Goal: Information Seeking & Learning: Learn about a topic

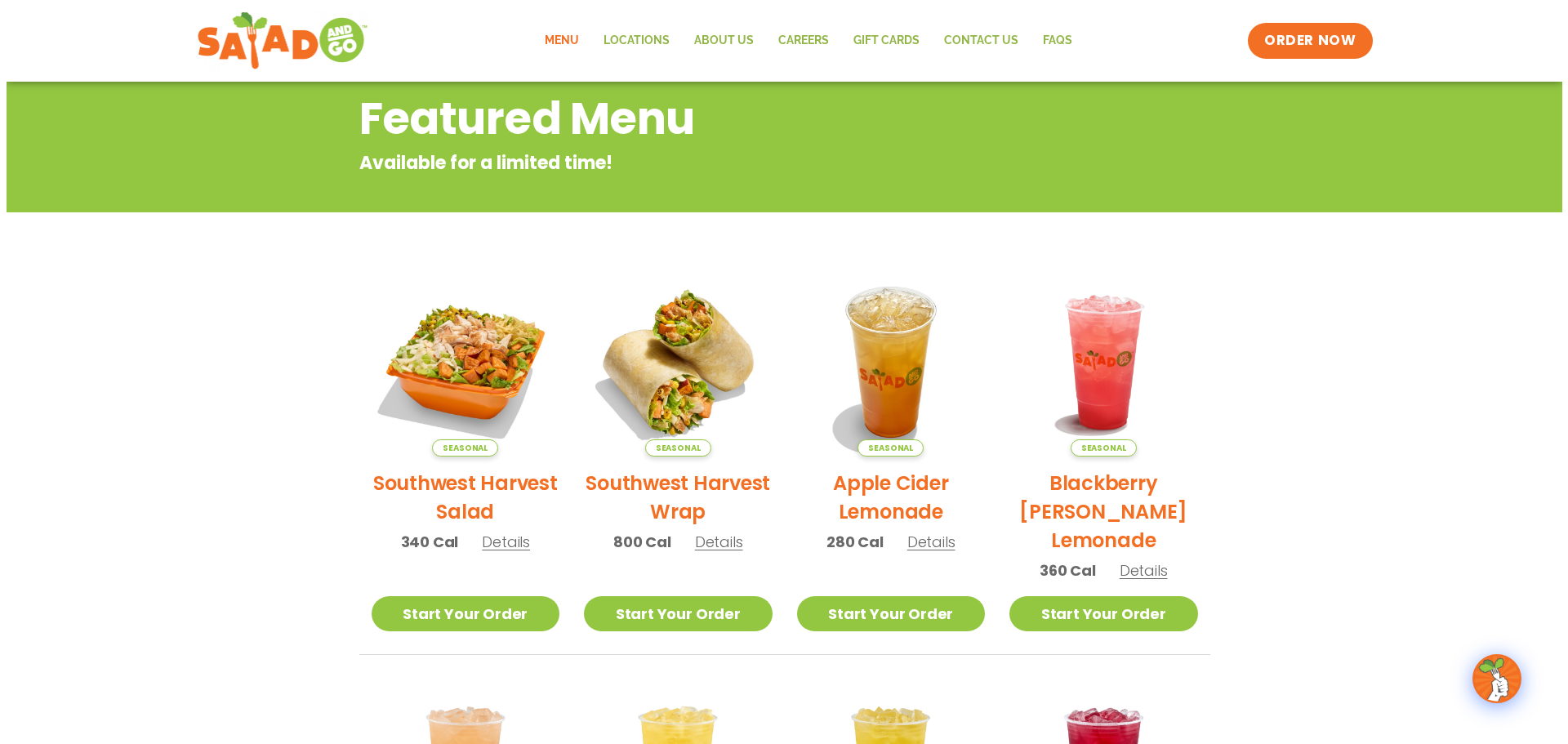
scroll to position [245, 0]
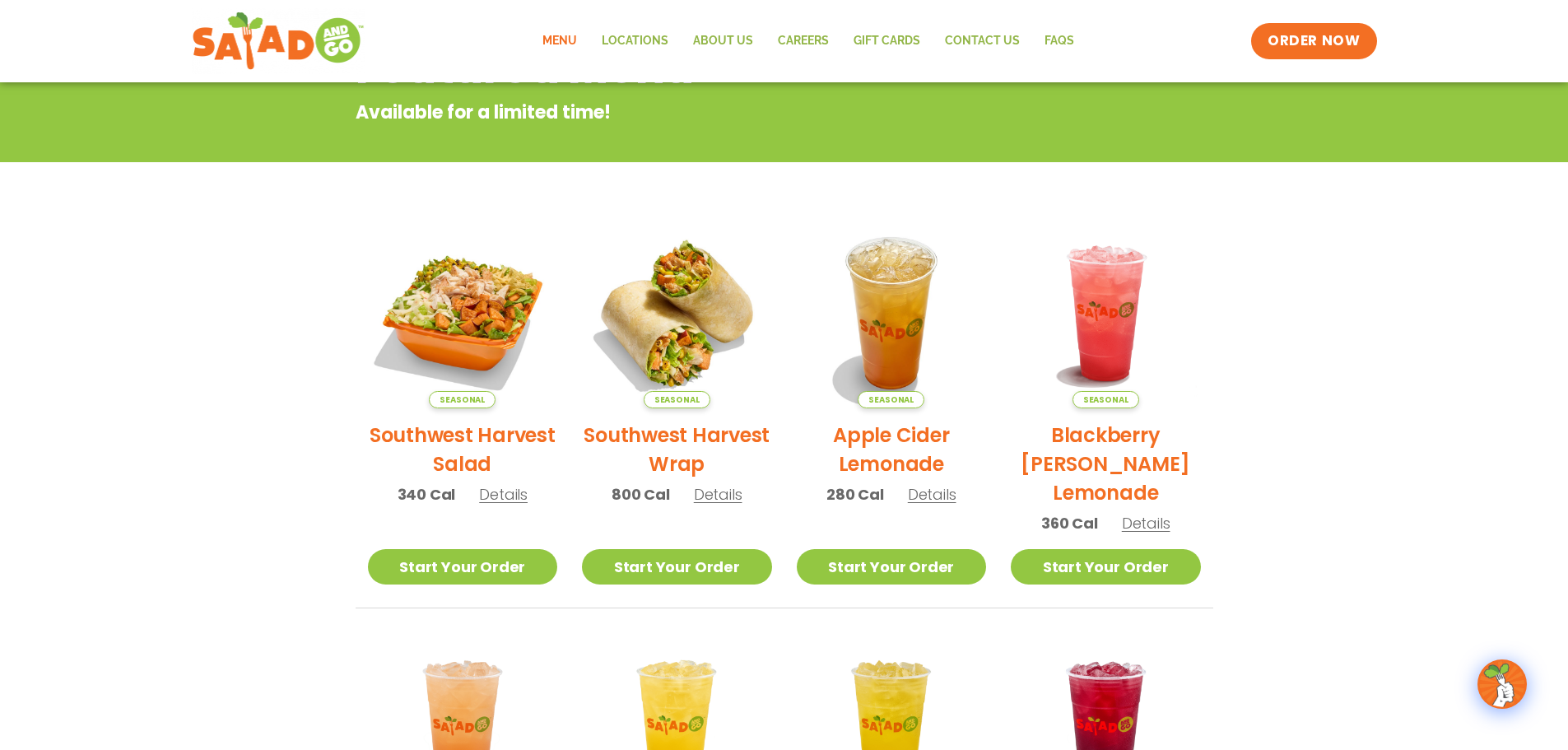
click at [466, 437] on h2 "Southwest Harvest Salad" at bounding box center [463, 449] width 190 height 58
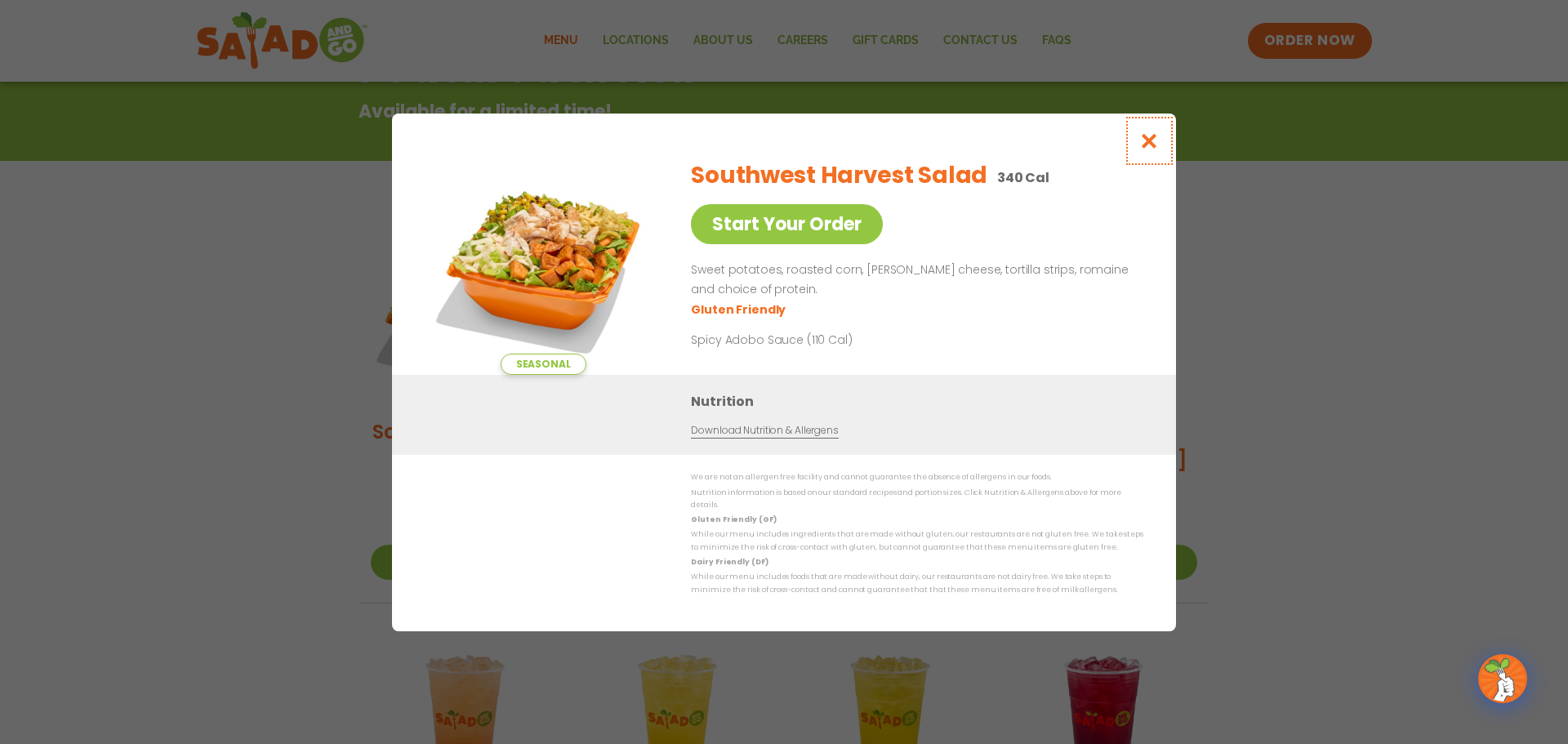
click at [1140, 143] on icon "Close modal" at bounding box center [1150, 141] width 21 height 17
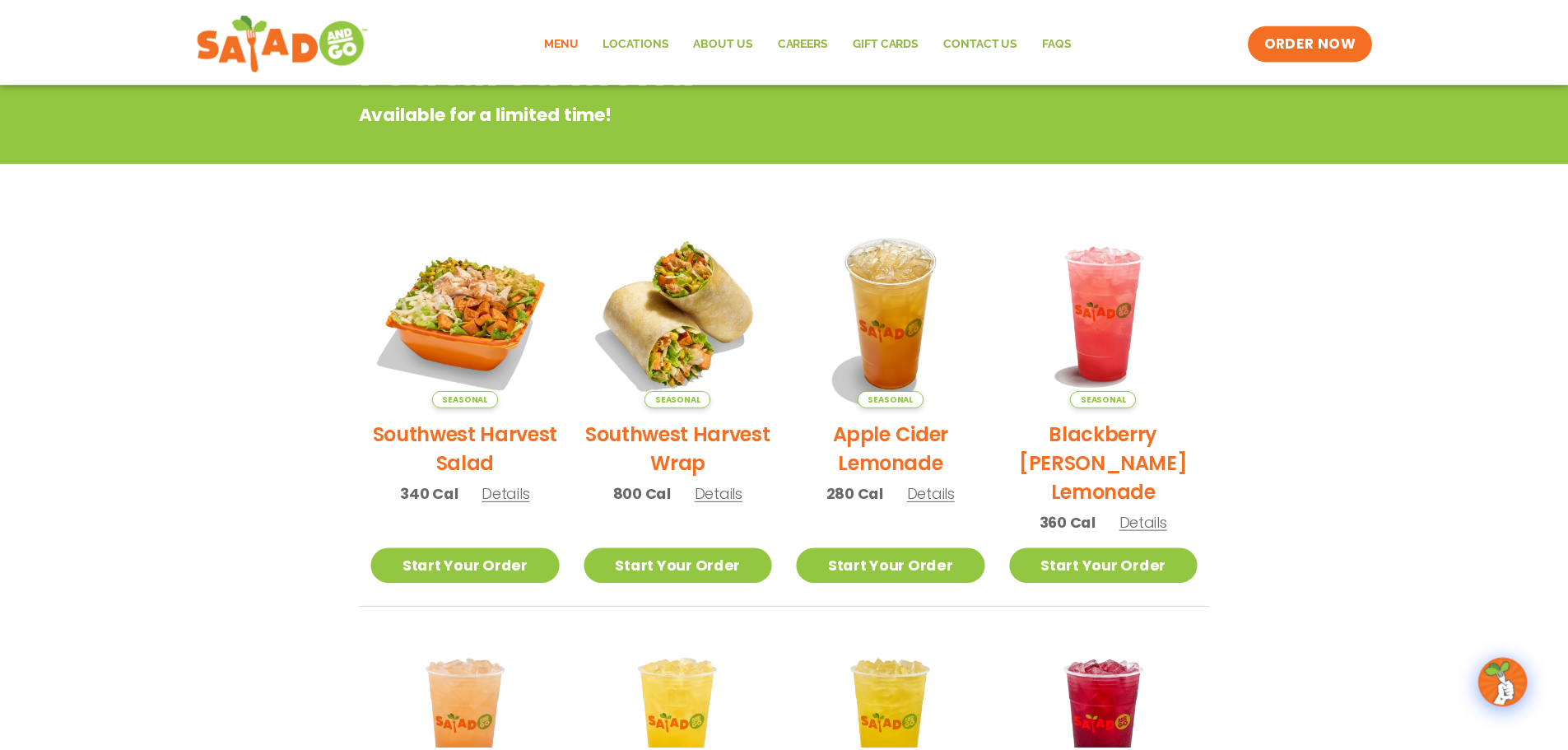
scroll to position [264, 0]
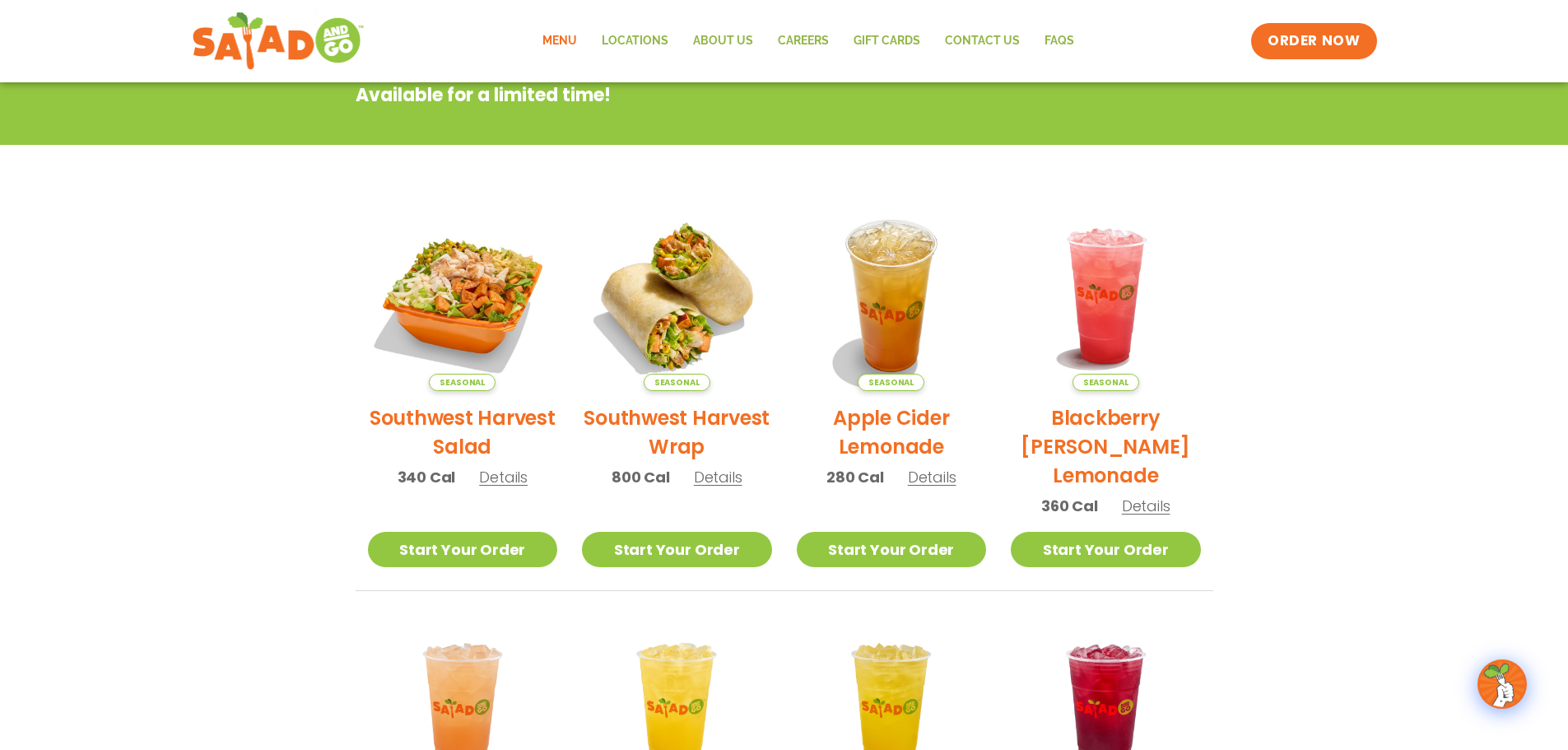
click at [560, 38] on link "Menu" at bounding box center [560, 40] width 59 height 38
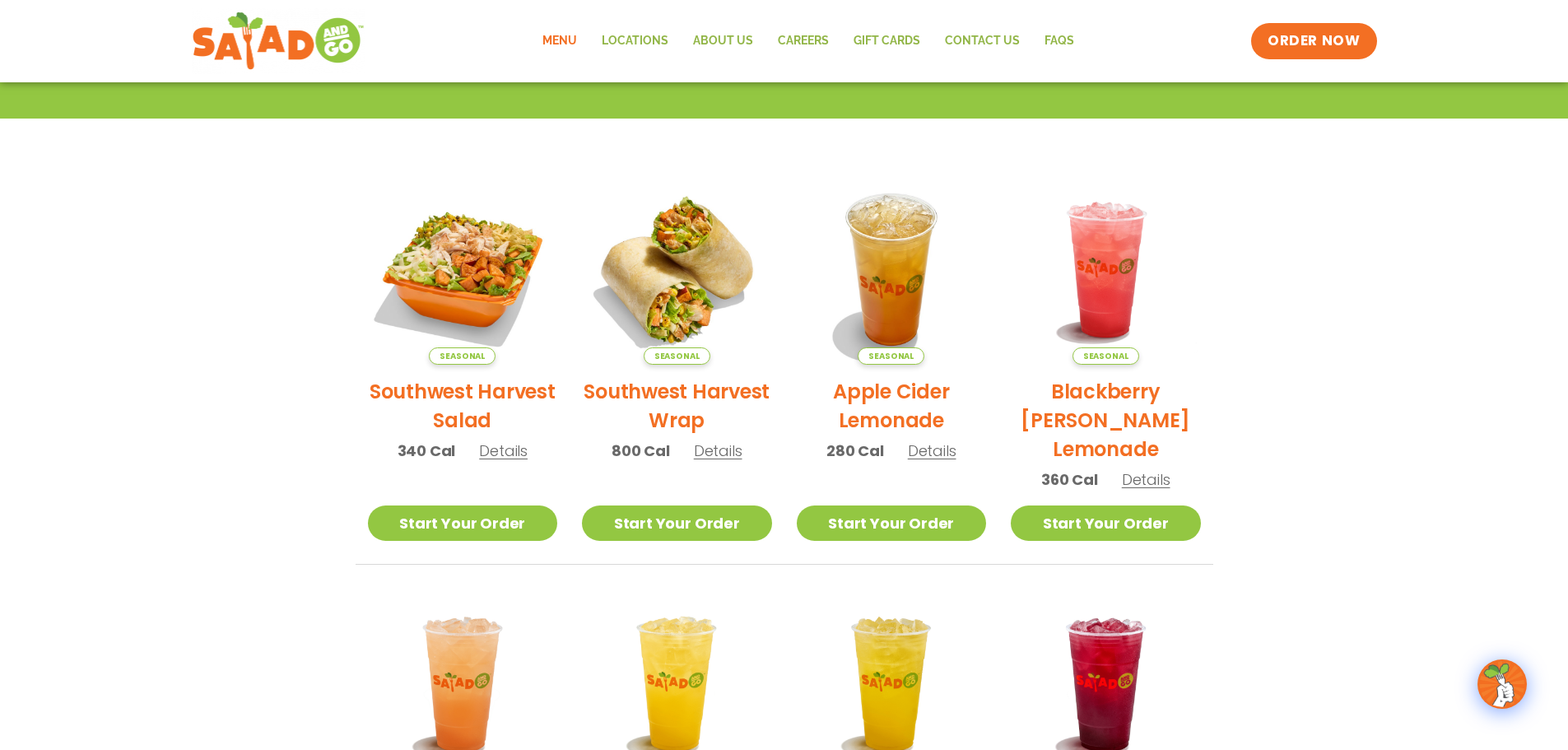
scroll to position [59, 0]
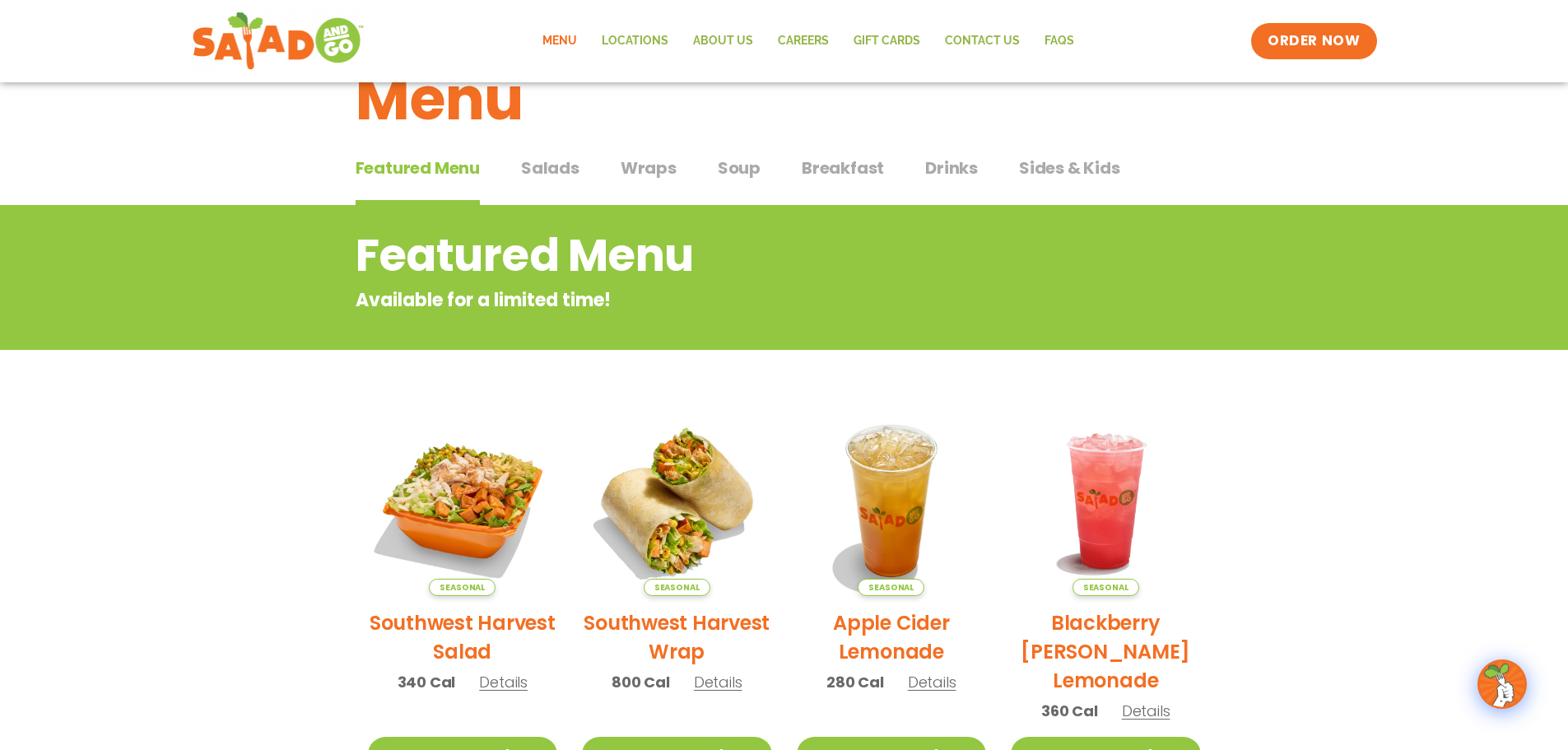
click at [560, 168] on span "Salads" at bounding box center [550, 167] width 59 height 25
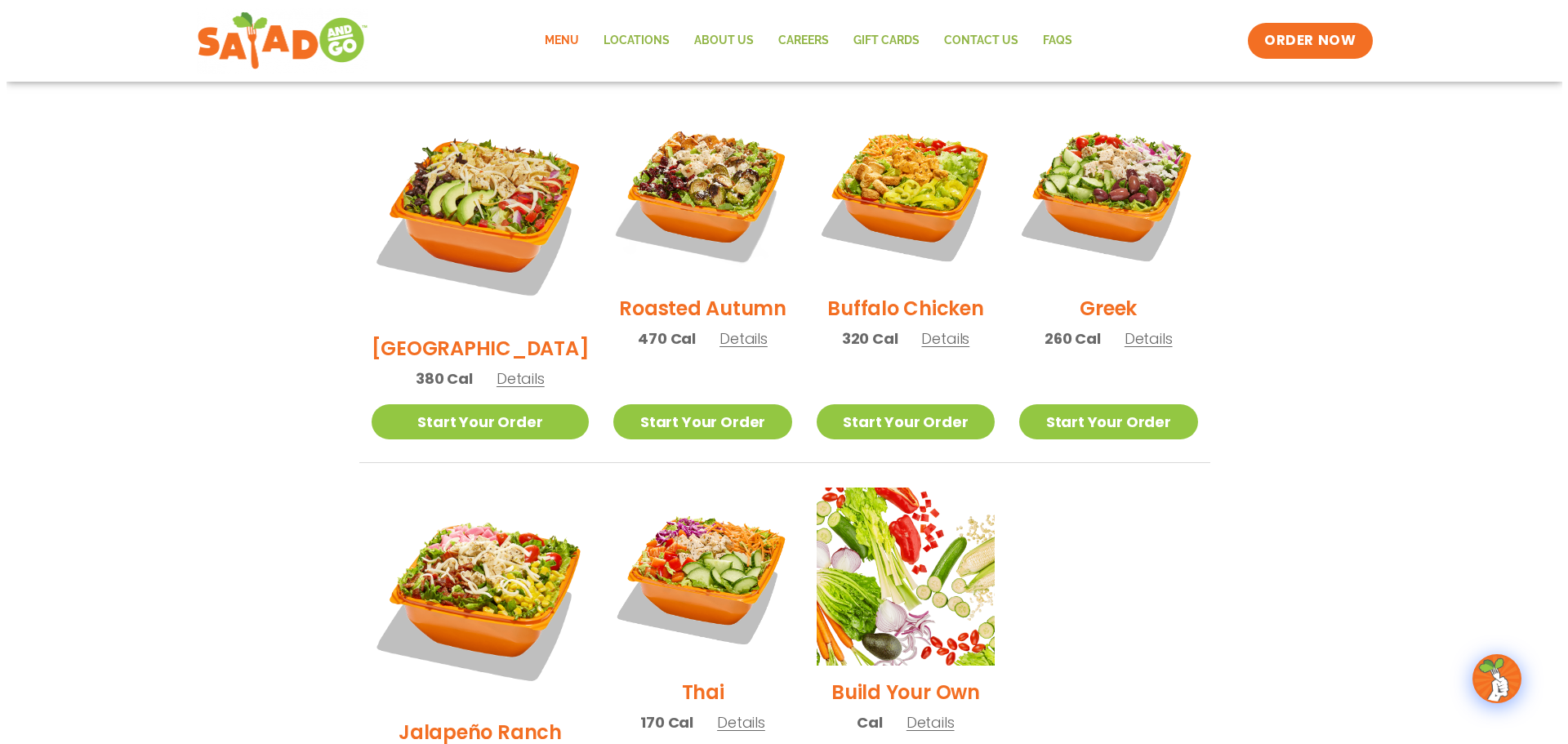
scroll to position [876, 0]
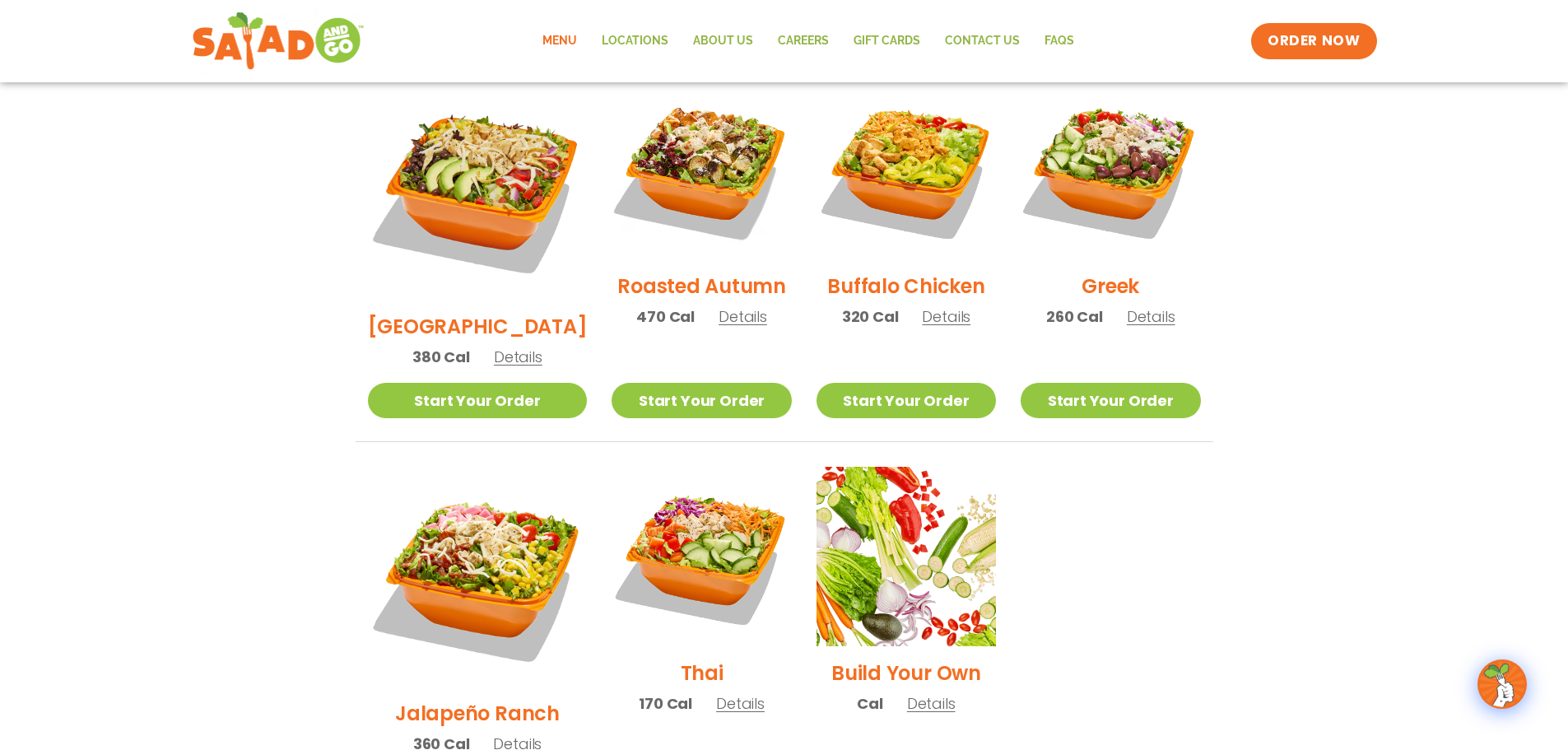
click at [680, 659] on h2 "Thai" at bounding box center [701, 673] width 43 height 29
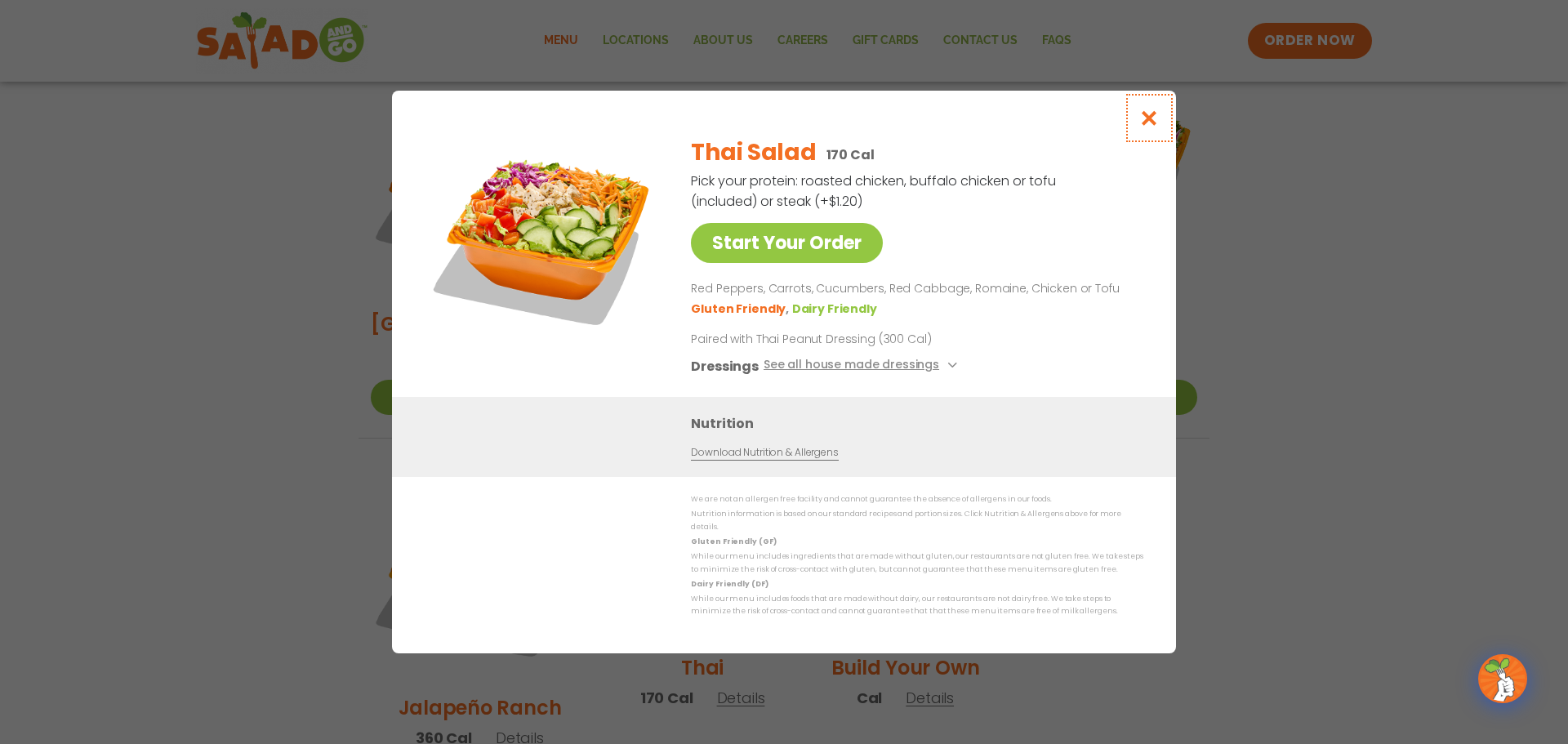
click at [1147, 126] on icon "Close modal" at bounding box center [1150, 118] width 21 height 17
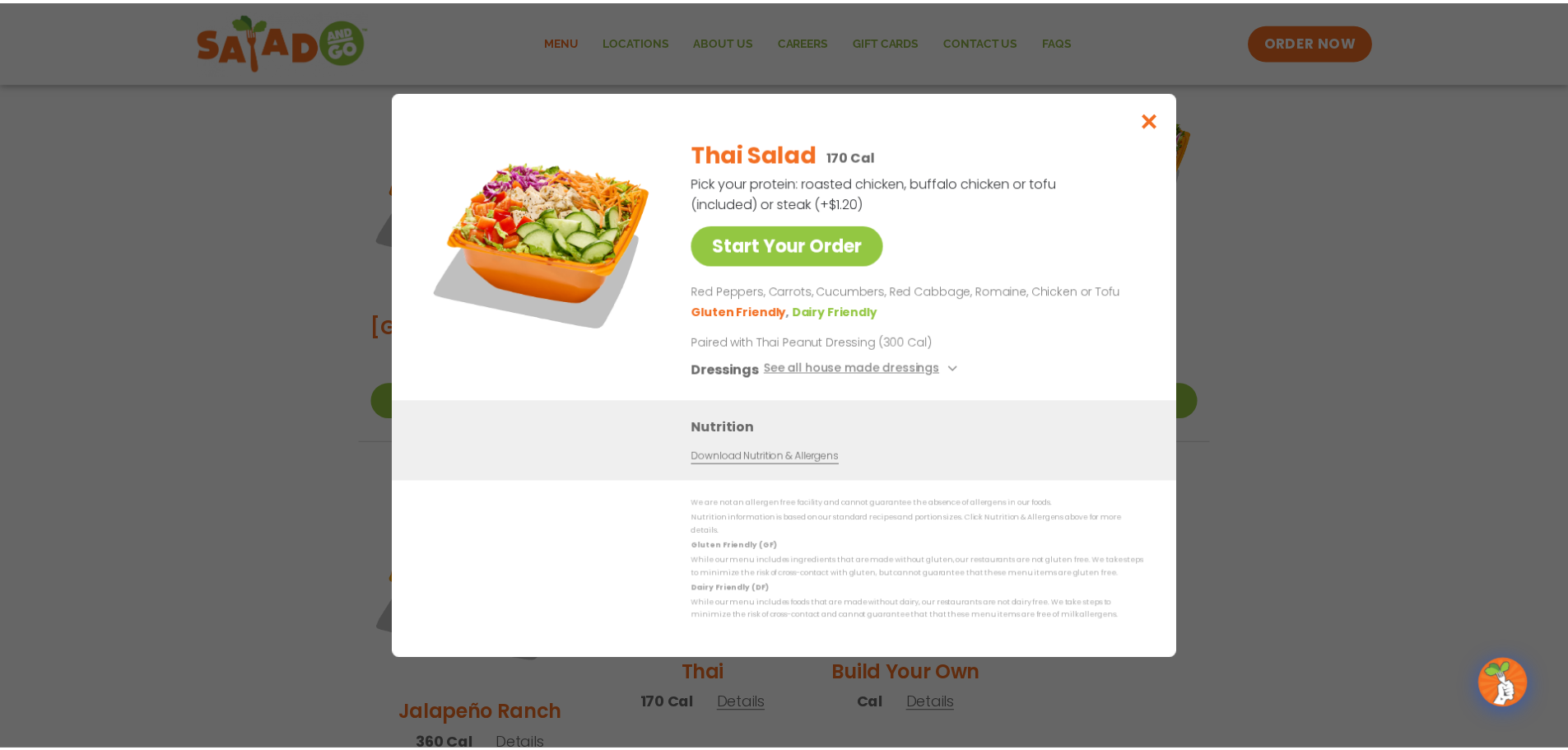
scroll to position [872, 0]
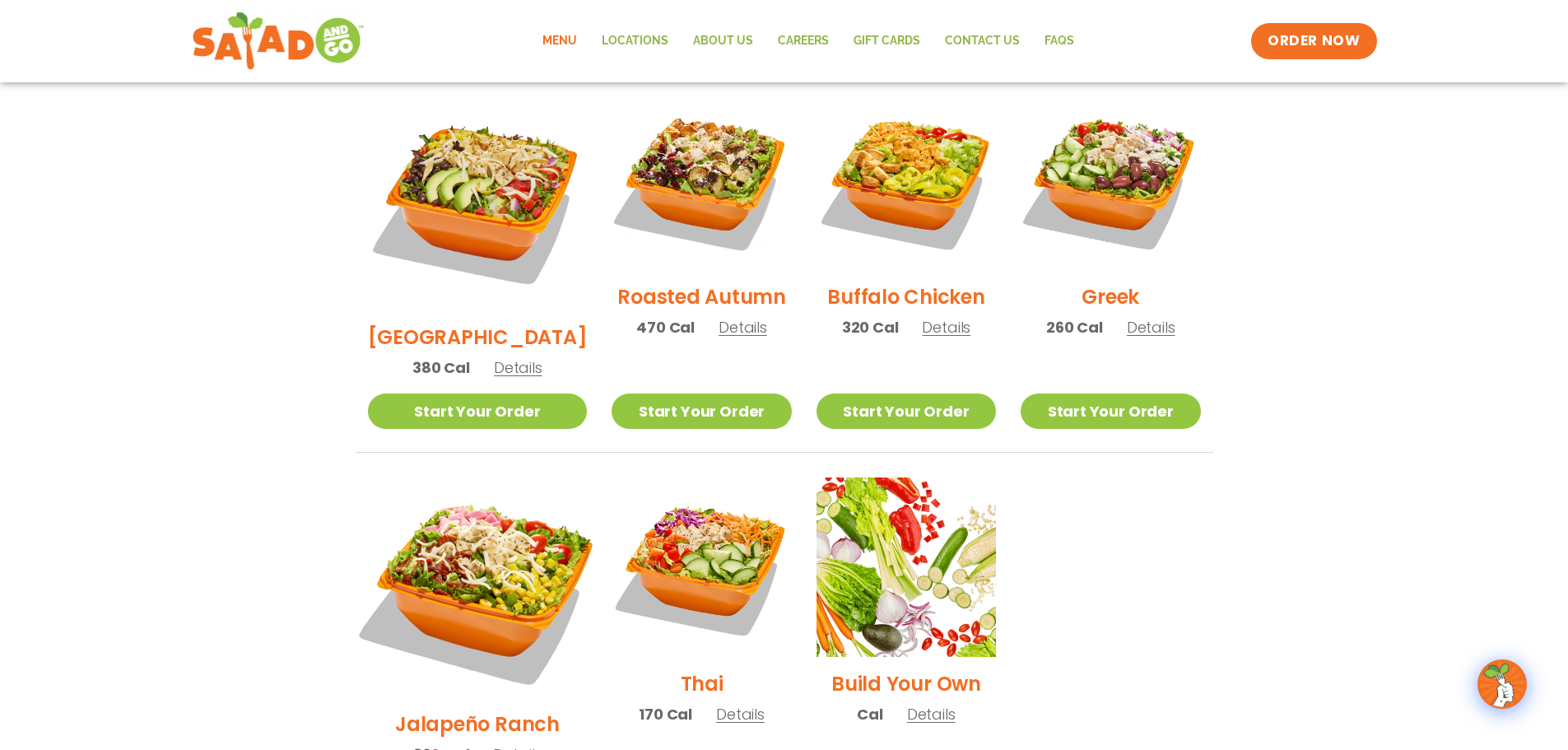
click at [484, 535] on img at bounding box center [477, 587] width 258 height 258
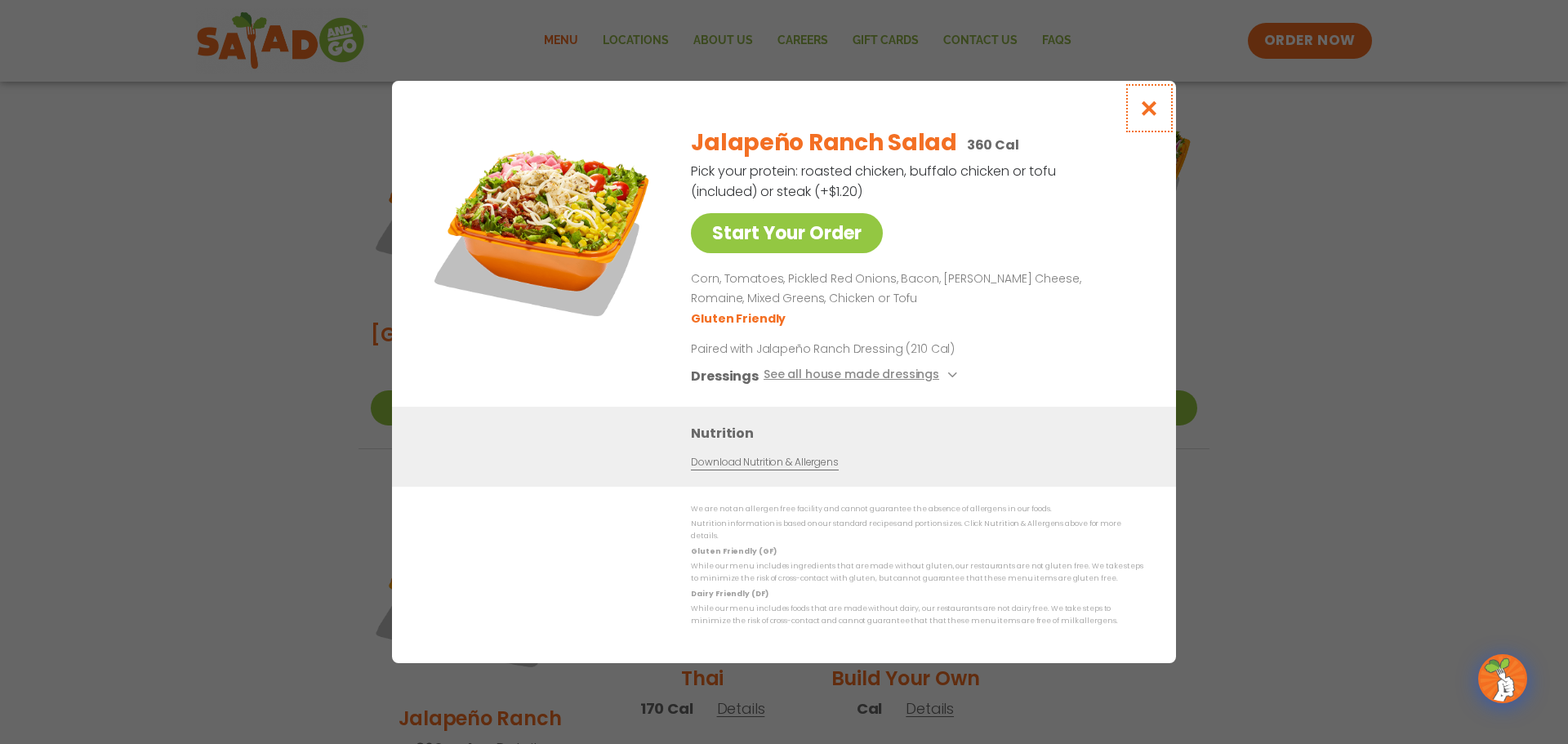
click at [1148, 114] on icon "Close modal" at bounding box center [1150, 108] width 21 height 17
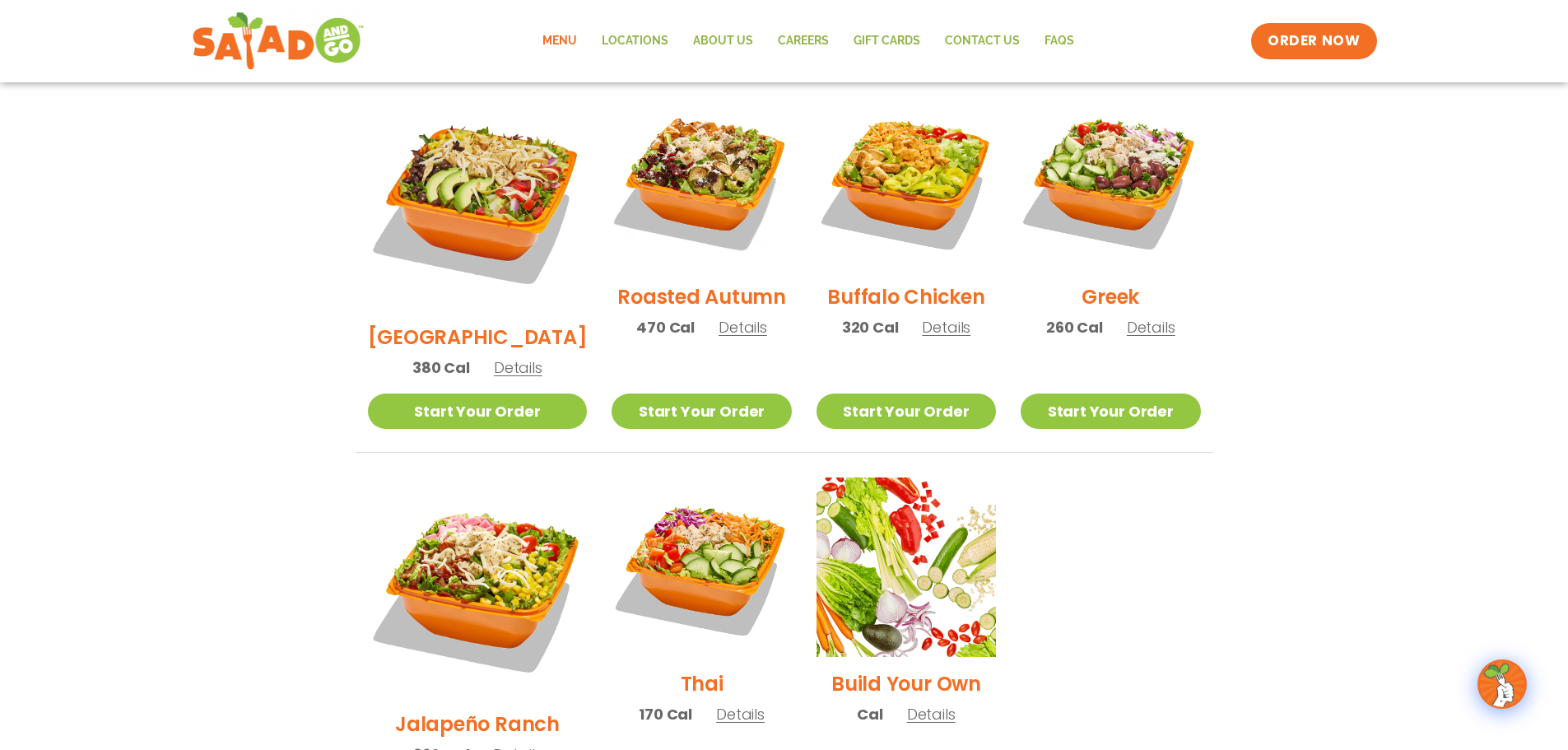
click at [491, 323] on h2 "[GEOGRAPHIC_DATA]" at bounding box center [477, 338] width 219 height 29
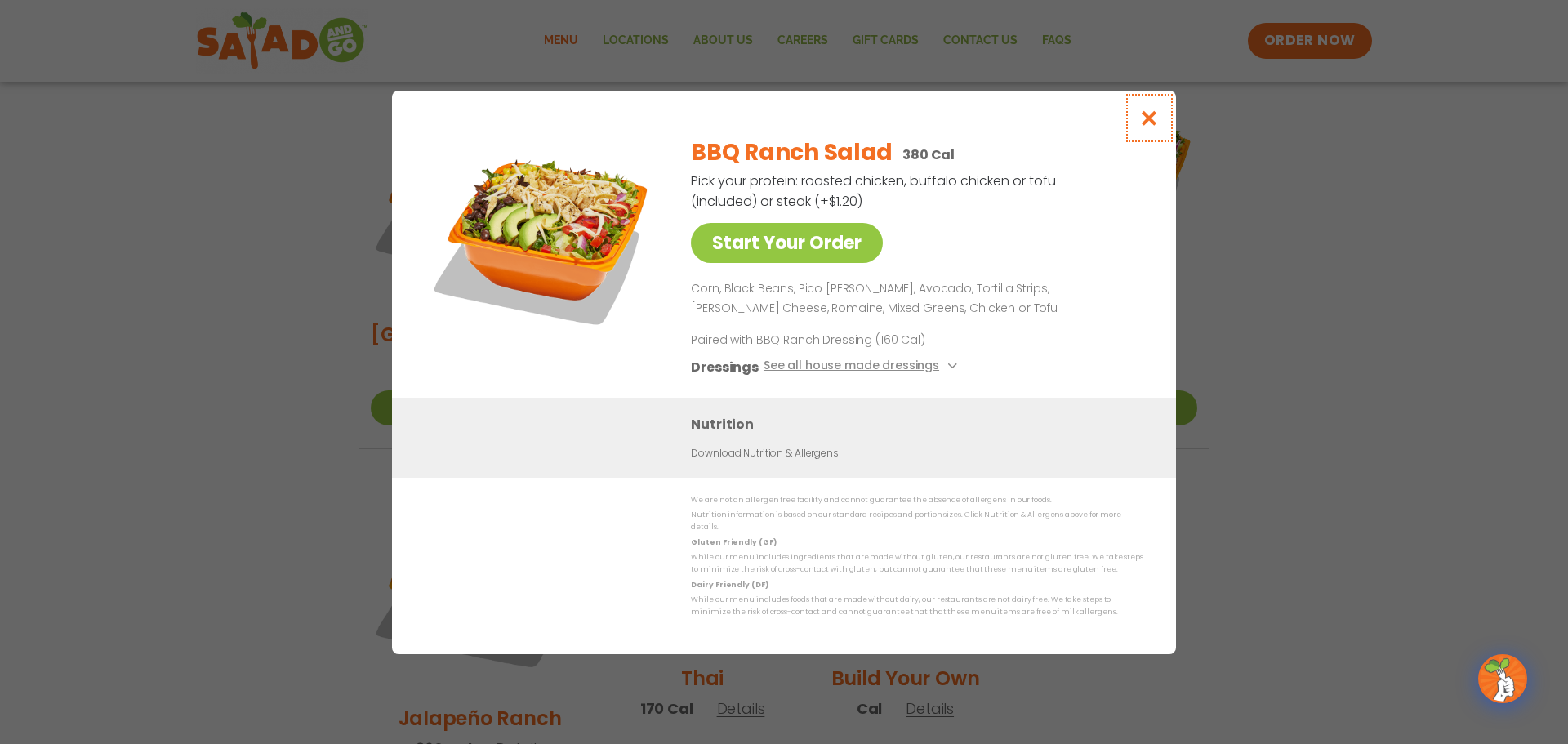
click at [1150, 122] on icon "Close modal" at bounding box center [1150, 118] width 21 height 17
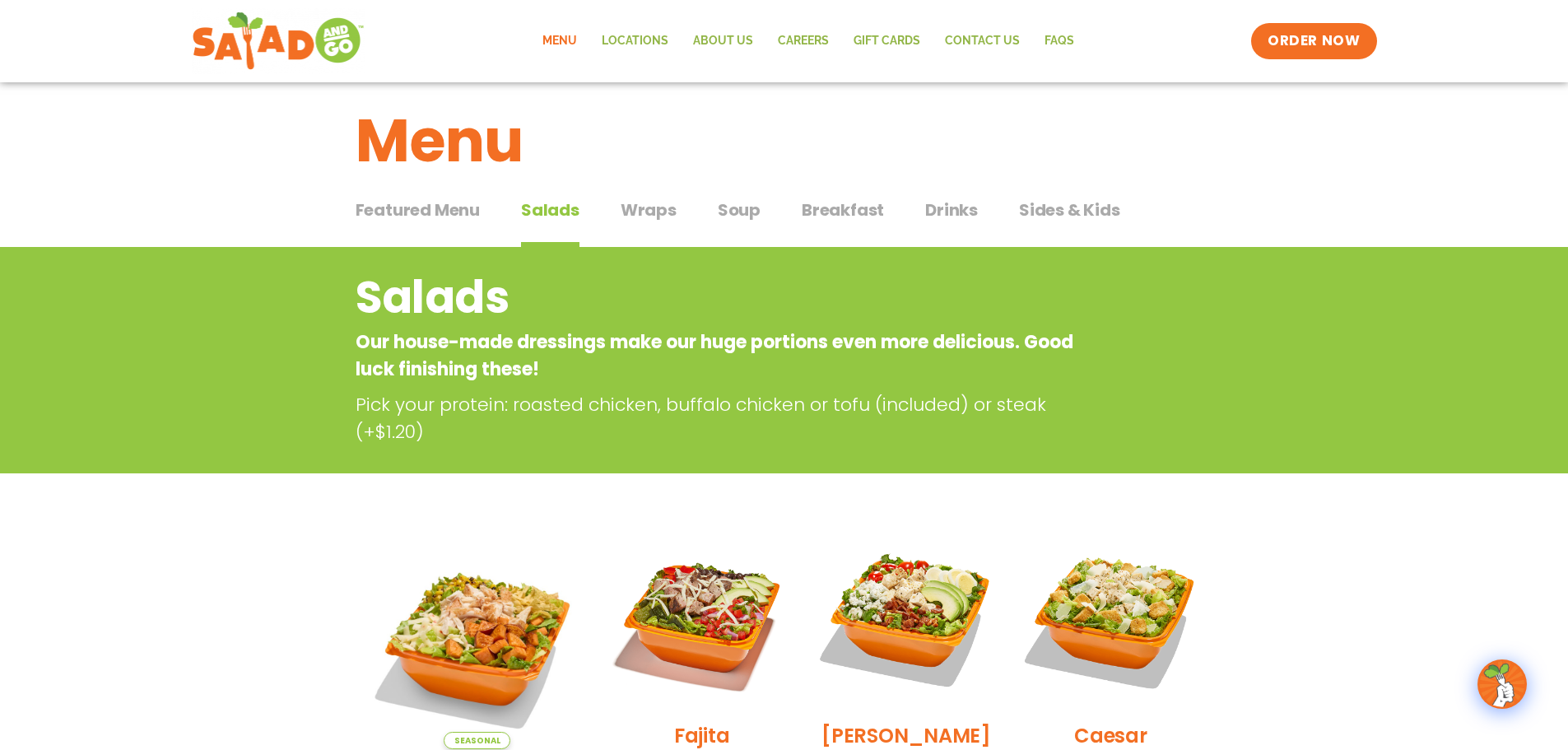
scroll to position [0, 0]
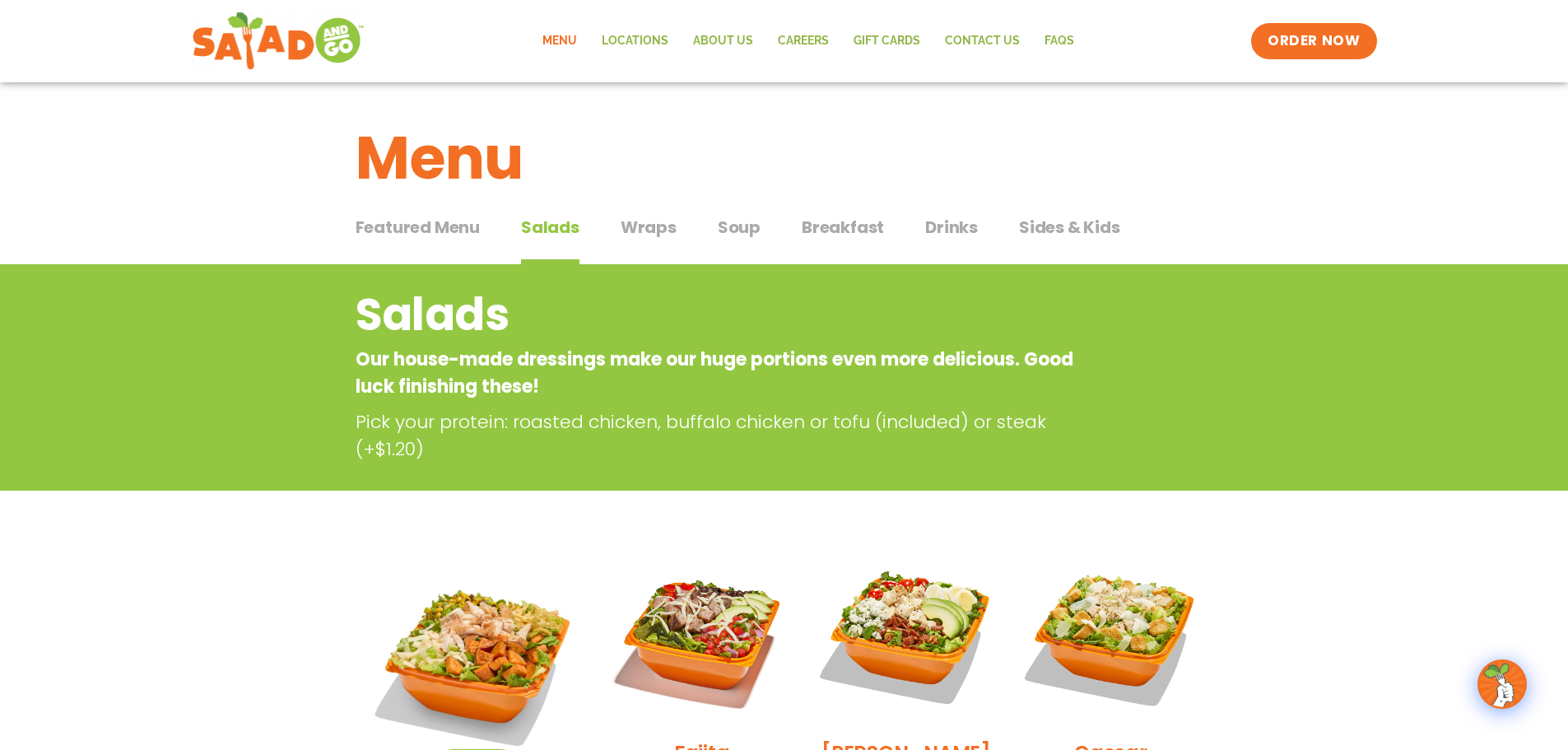
click at [737, 228] on span "Soup" at bounding box center [739, 227] width 43 height 25
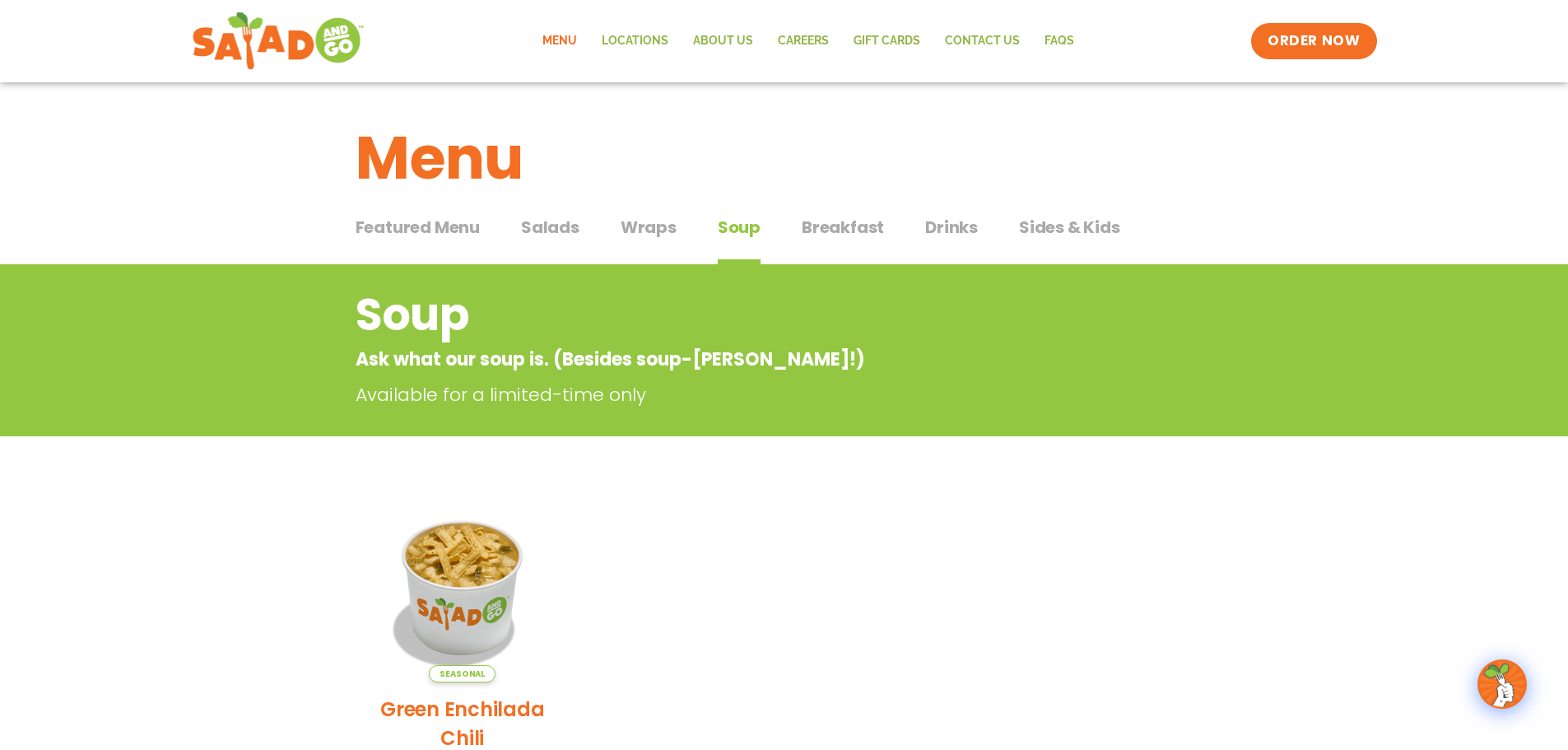
drag, startPoint x: 1037, startPoint y: 222, endPoint x: 1040, endPoint y: 235, distance: 13.3
click at [1038, 225] on span "Sides & Kids" at bounding box center [1069, 227] width 101 height 25
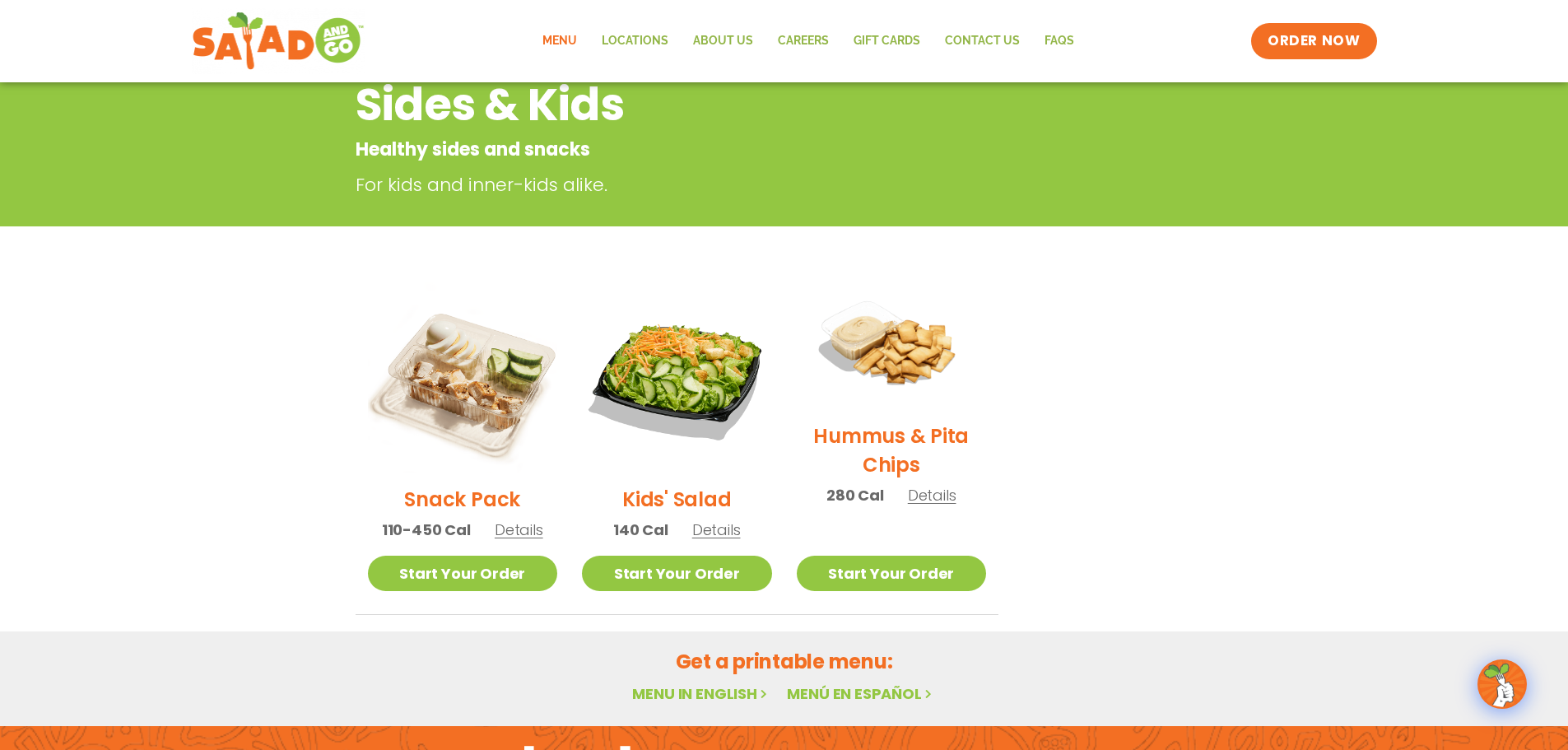
scroll to position [247, 0]
